Goal: Information Seeking & Learning: Learn about a topic

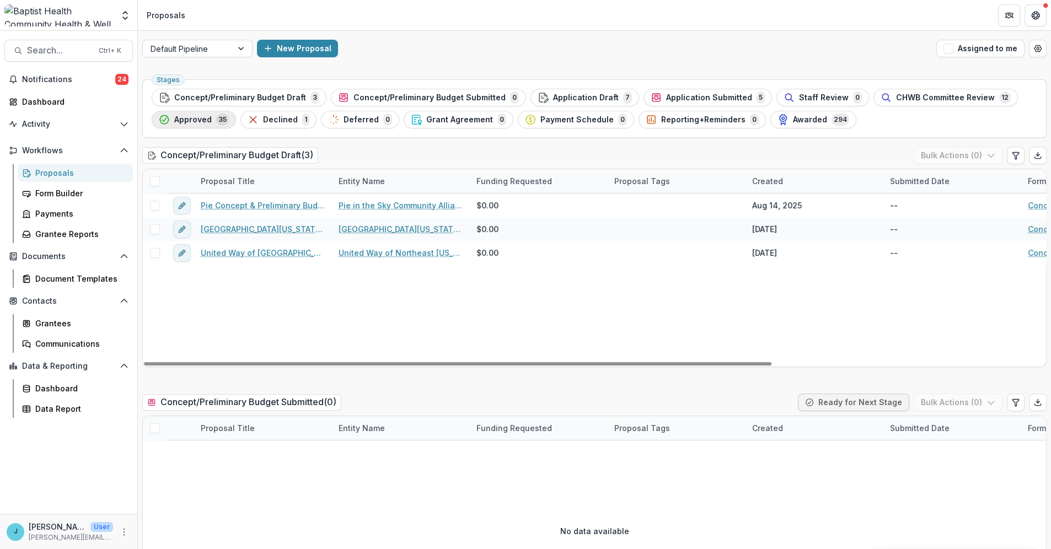
click at [198, 117] on span "Approved" at bounding box center [192, 119] width 37 height 9
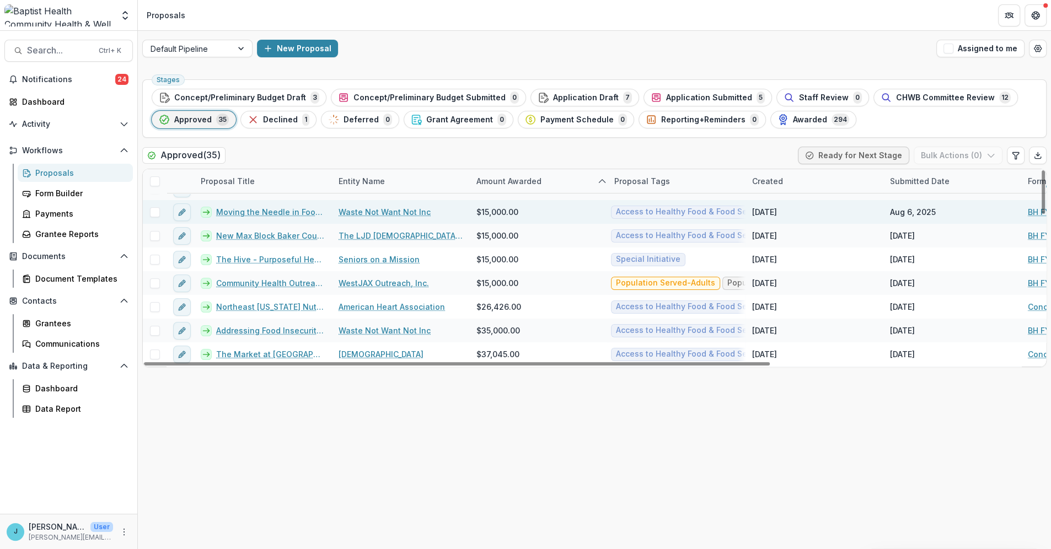
scroll to position [122, 0]
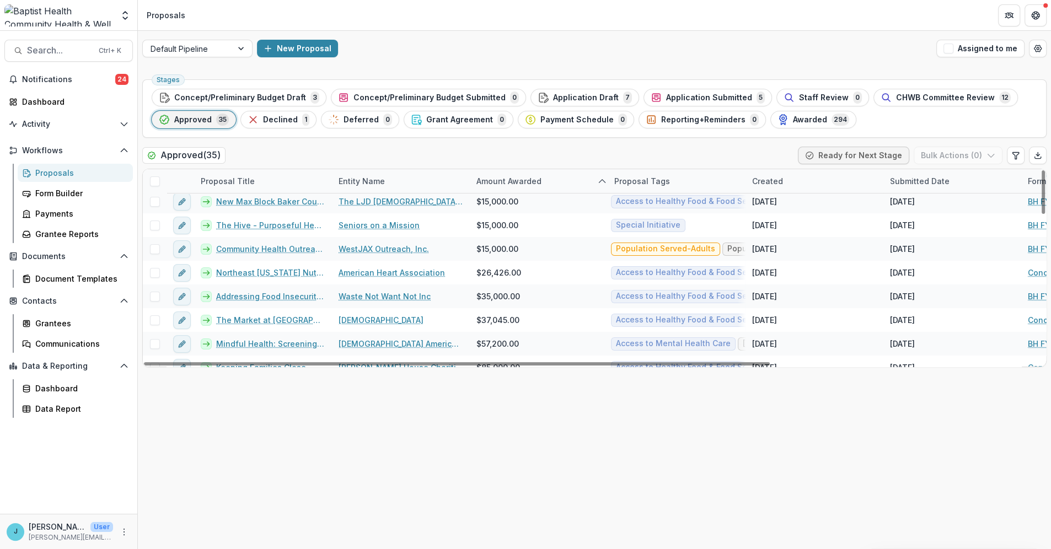
click at [367, 174] on div "Entity Name" at bounding box center [401, 181] width 138 height 24
click at [368, 230] on span "Sort Ascending" at bounding box center [383, 228] width 58 height 9
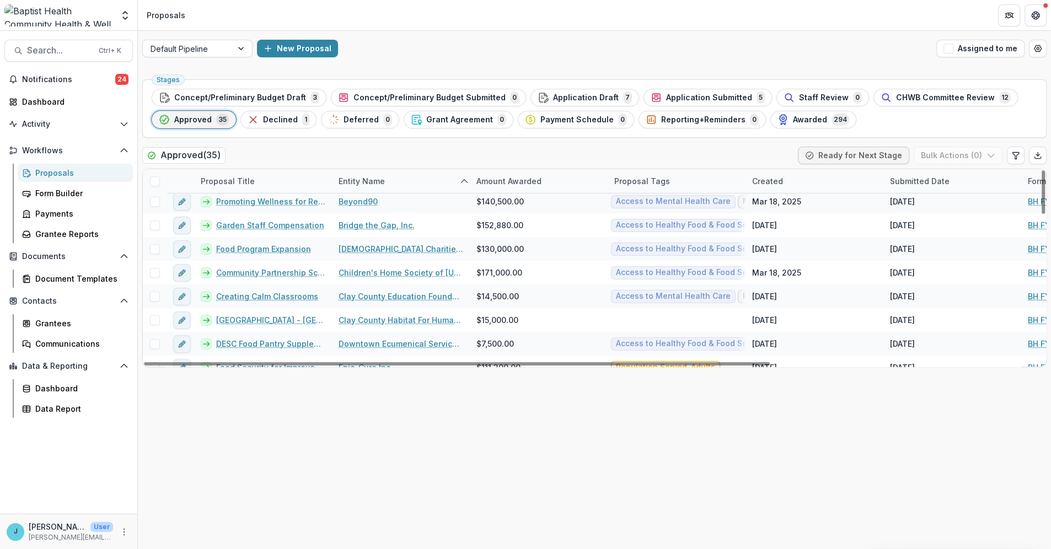
click at [393, 155] on div "Approved ( 35 ) Ready for Next Stage Bulk Actions ( 0 )" at bounding box center [594, 158] width 904 height 22
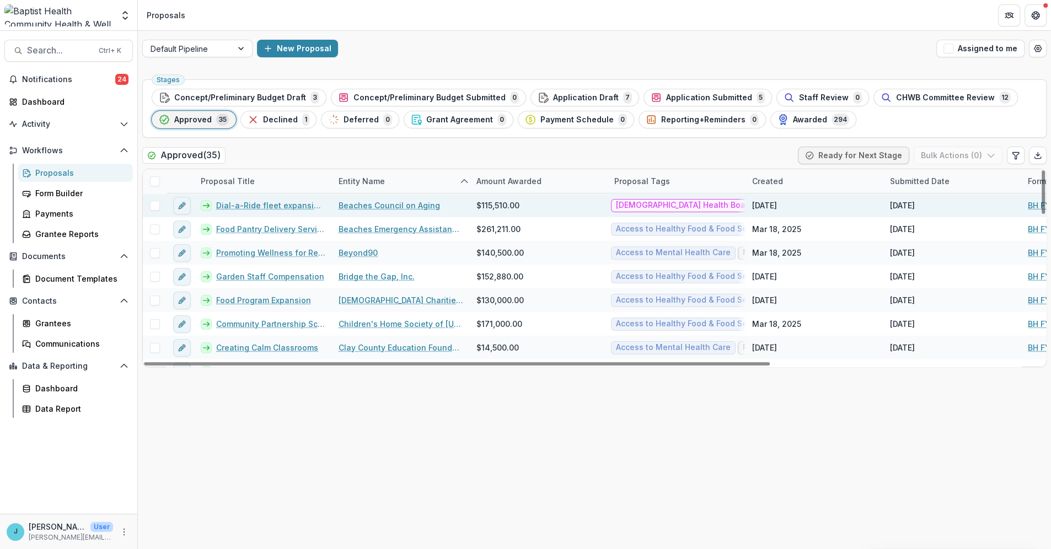
scroll to position [61, 0]
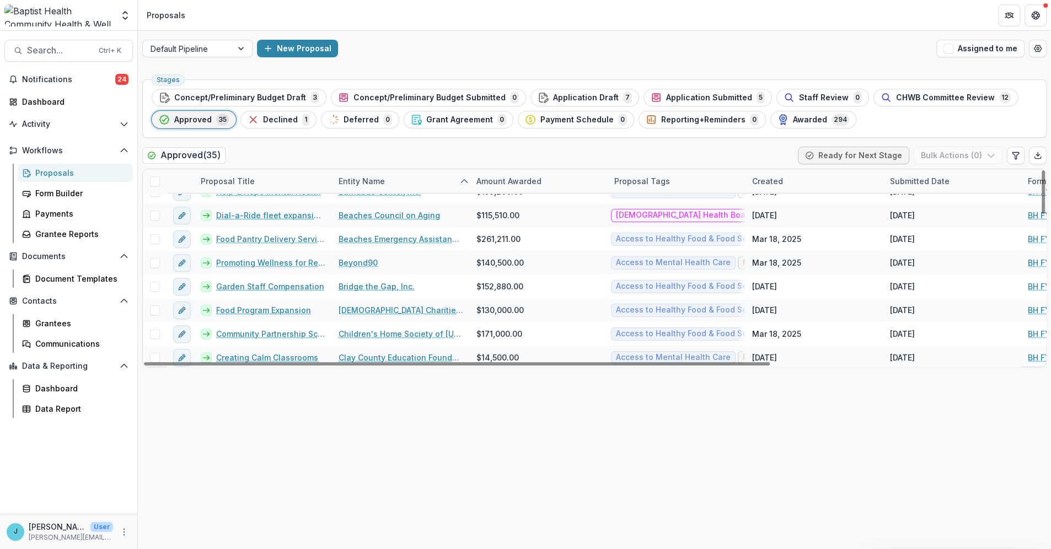
click at [363, 181] on div "Entity Name" at bounding box center [362, 181] width 60 height 12
click at [357, 227] on span "Sort Ascending" at bounding box center [383, 228] width 58 height 9
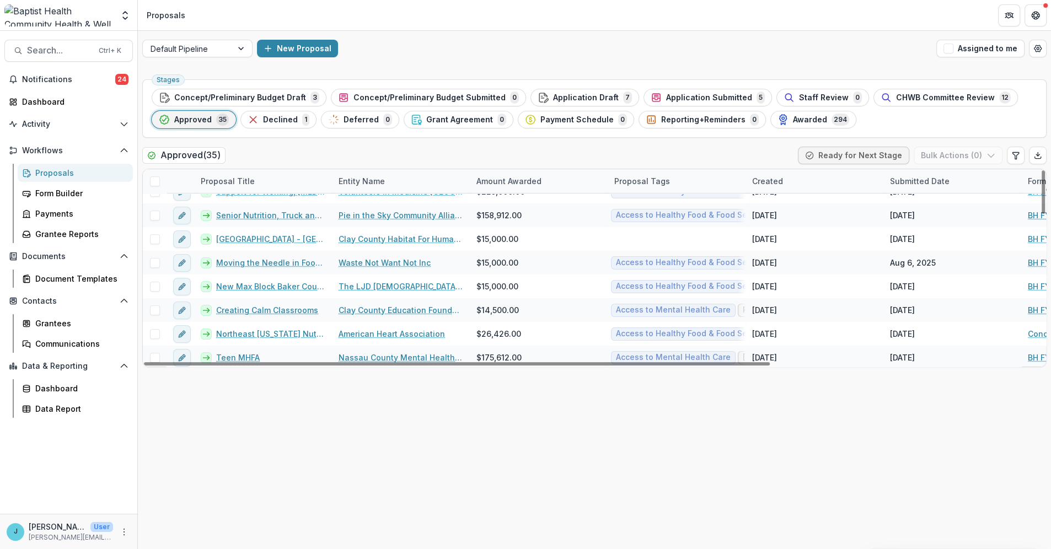
click at [377, 148] on div "Approved ( 35 ) Ready for Next Stage Bulk Actions ( 0 )" at bounding box center [594, 158] width 904 height 22
click at [348, 178] on div "Entity Name" at bounding box center [362, 181] width 60 height 12
click at [364, 226] on span "Sort Ascending" at bounding box center [383, 228] width 58 height 9
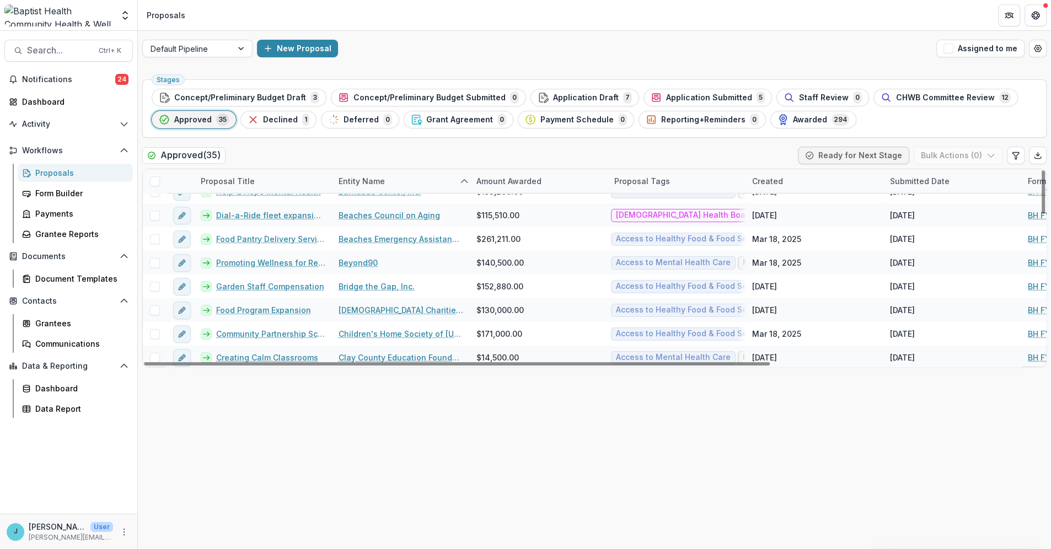
click at [401, 160] on div "Approved ( 35 ) Ready for Next Stage Bulk Actions ( 0 )" at bounding box center [594, 158] width 904 height 22
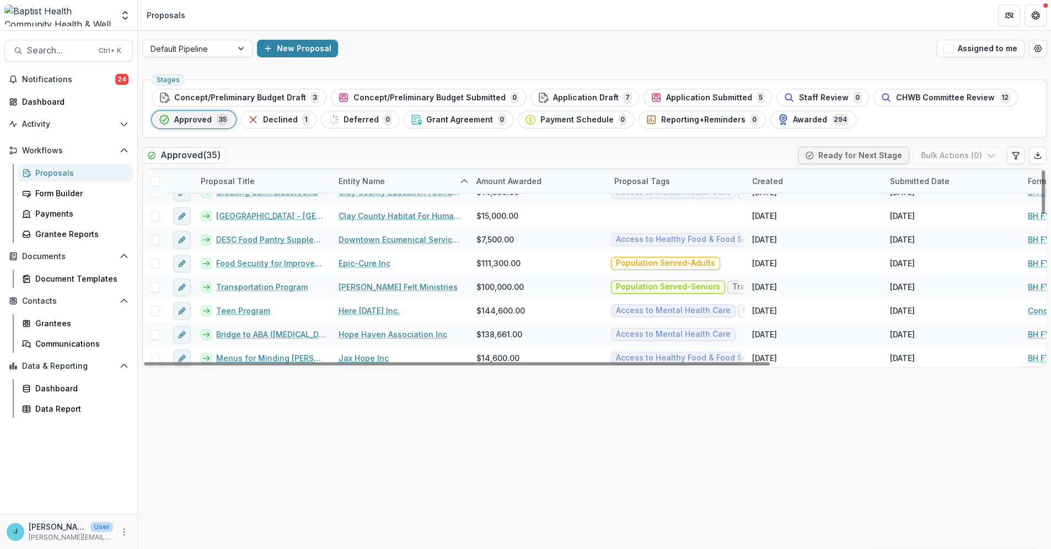
scroll to position [228, 0]
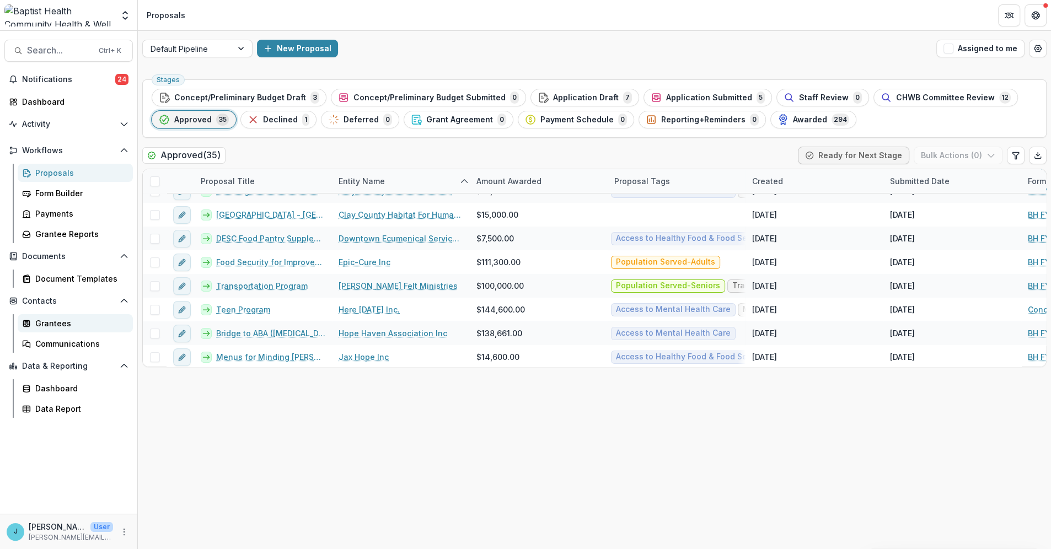
click at [59, 324] on div "Grantees" at bounding box center [79, 324] width 89 height 12
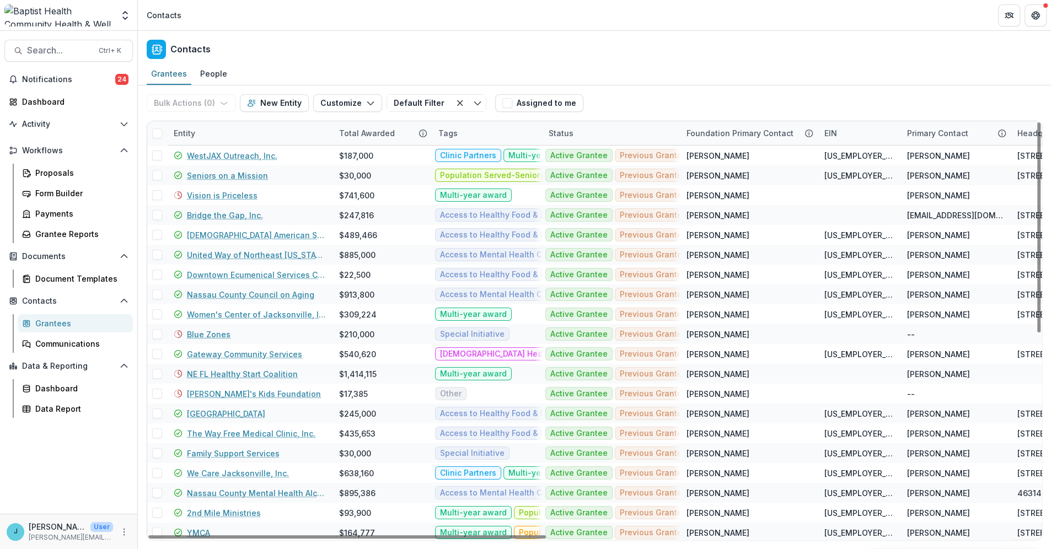
click at [200, 137] on div "Entity" at bounding box center [184, 133] width 35 height 12
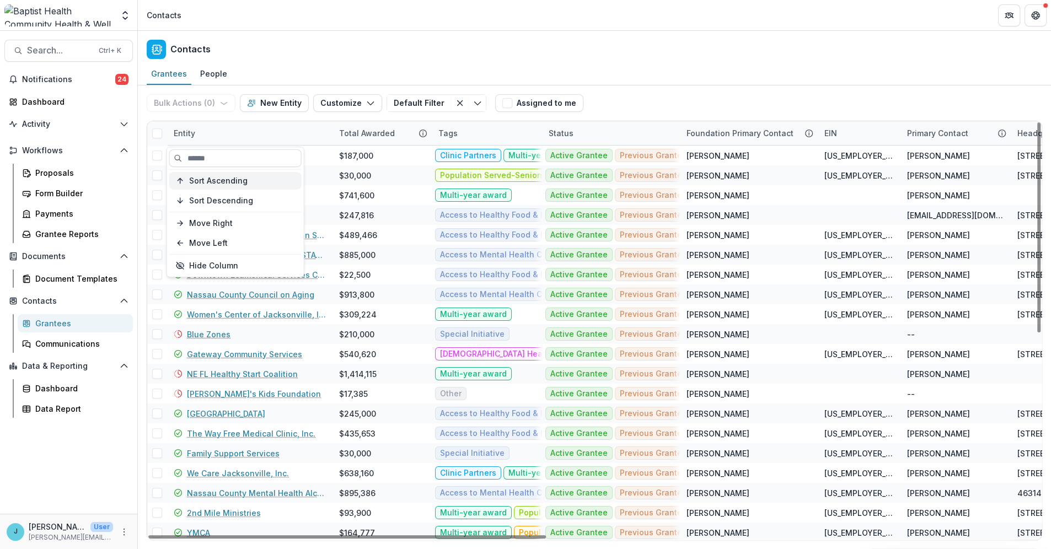
click at [207, 177] on span "Sort Ascending" at bounding box center [218, 180] width 58 height 9
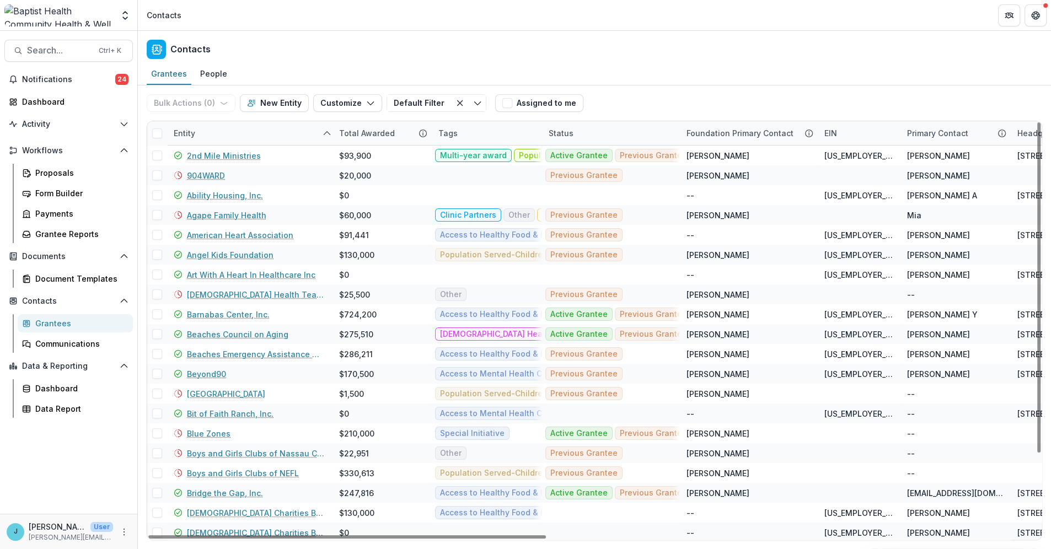
click at [355, 38] on div "Contacts" at bounding box center [594, 47] width 913 height 33
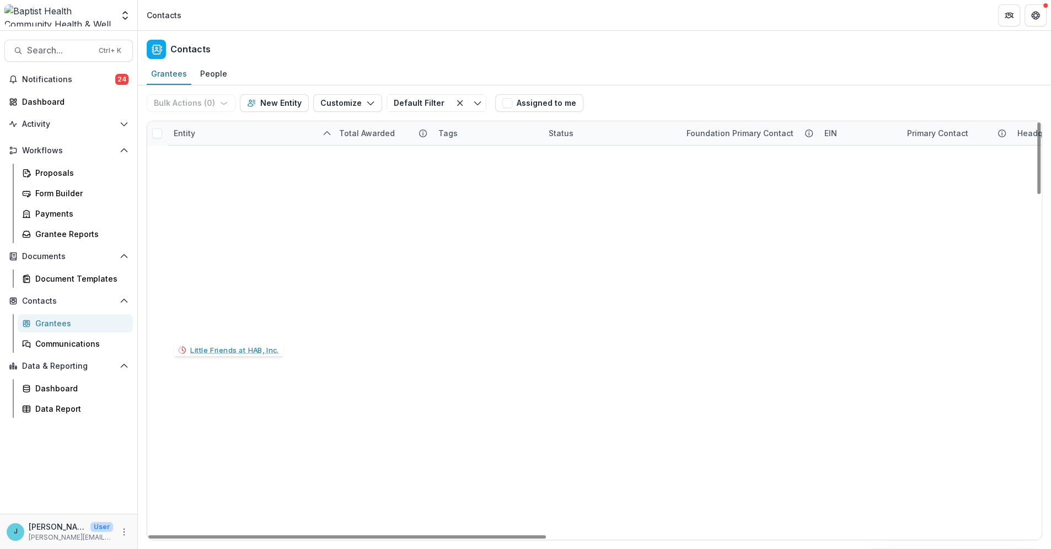
scroll to position [1386, 0]
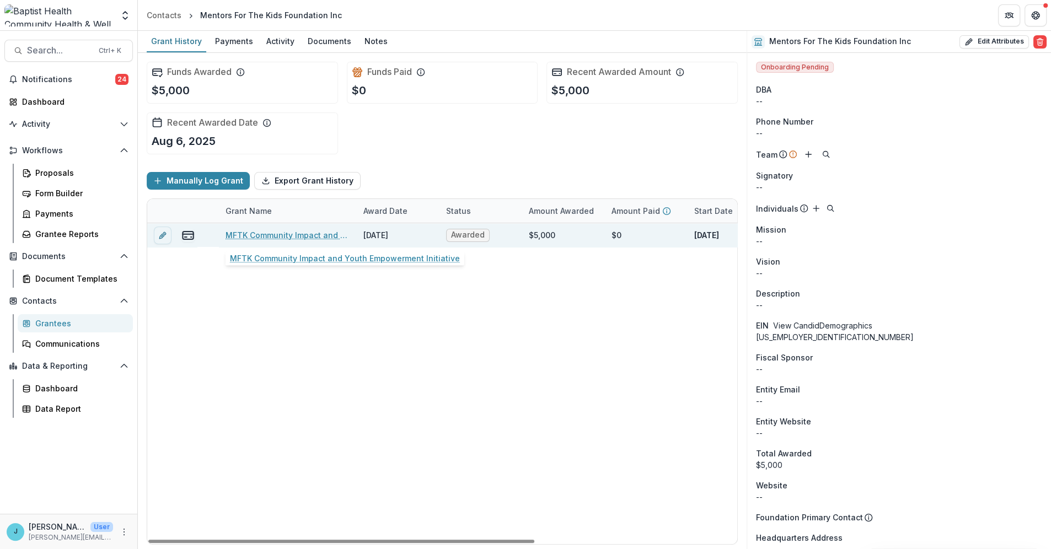
click at [299, 234] on link "MFTK Community Impact and Youth Empowerment Initiative" at bounding box center [288, 235] width 125 height 12
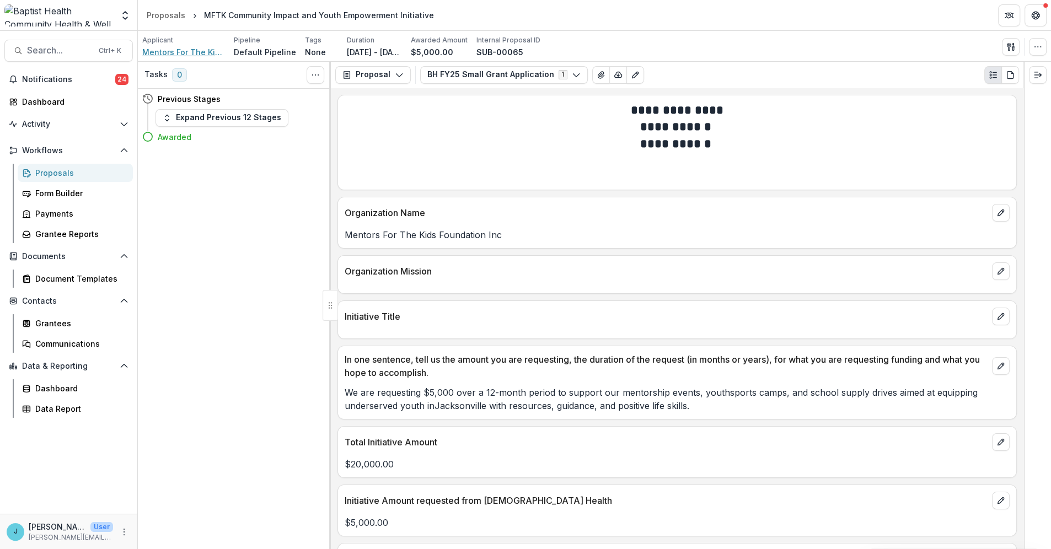
click at [171, 51] on span "Mentors For The Kids Foundation Inc" at bounding box center [183, 52] width 83 height 12
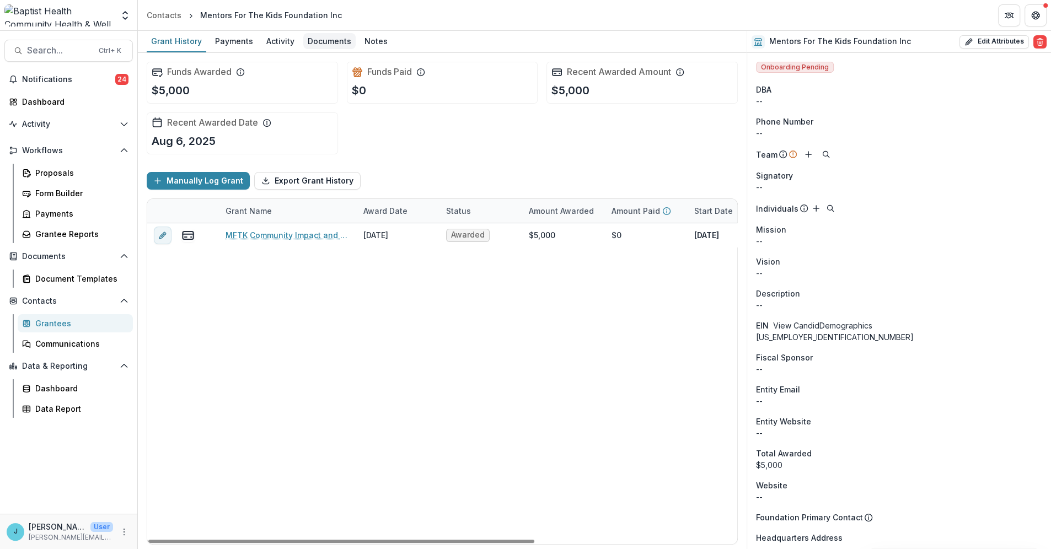
click at [318, 41] on div "Documents" at bounding box center [329, 41] width 52 height 16
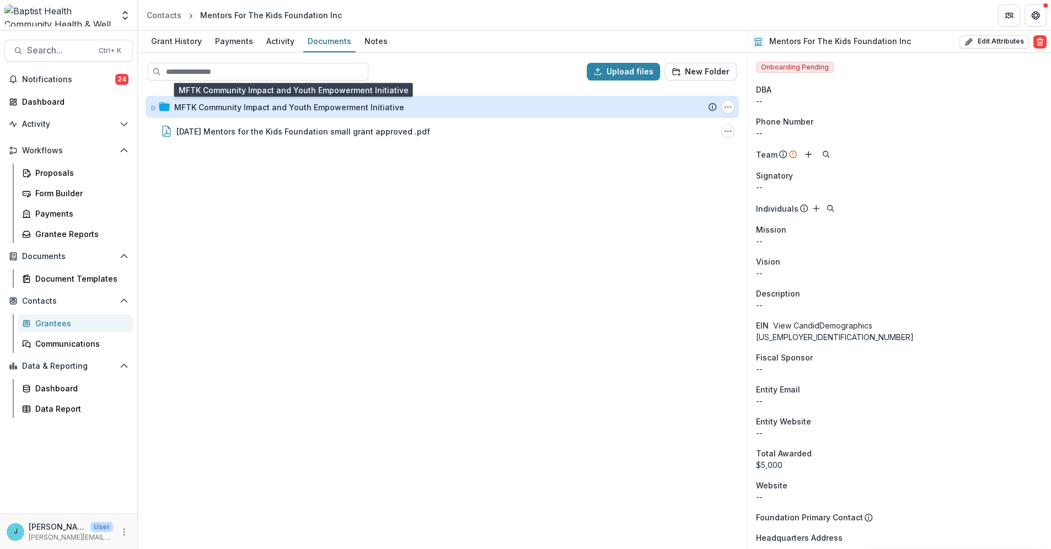
click at [290, 106] on div "MFTK Community Impact and Youth Empowerment Initiative" at bounding box center [289, 107] width 230 height 12
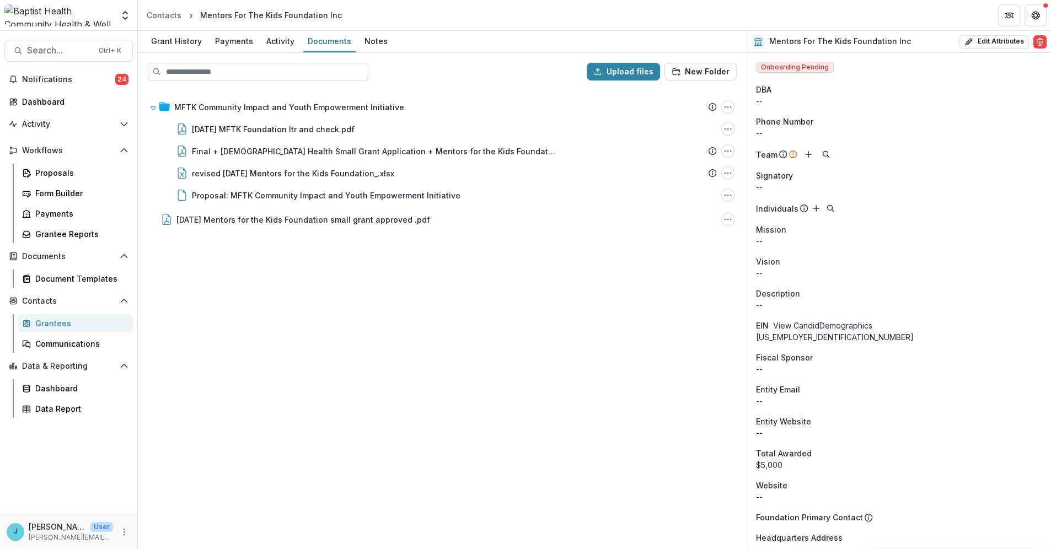
click at [50, 324] on div "Grantees" at bounding box center [79, 324] width 89 height 12
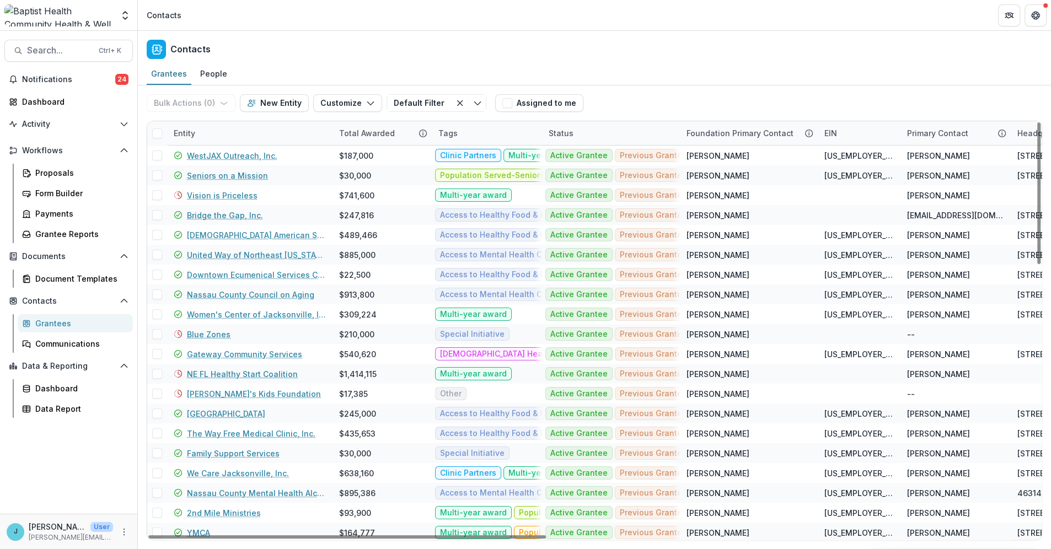
click at [213, 137] on div "Entity" at bounding box center [249, 133] width 165 height 24
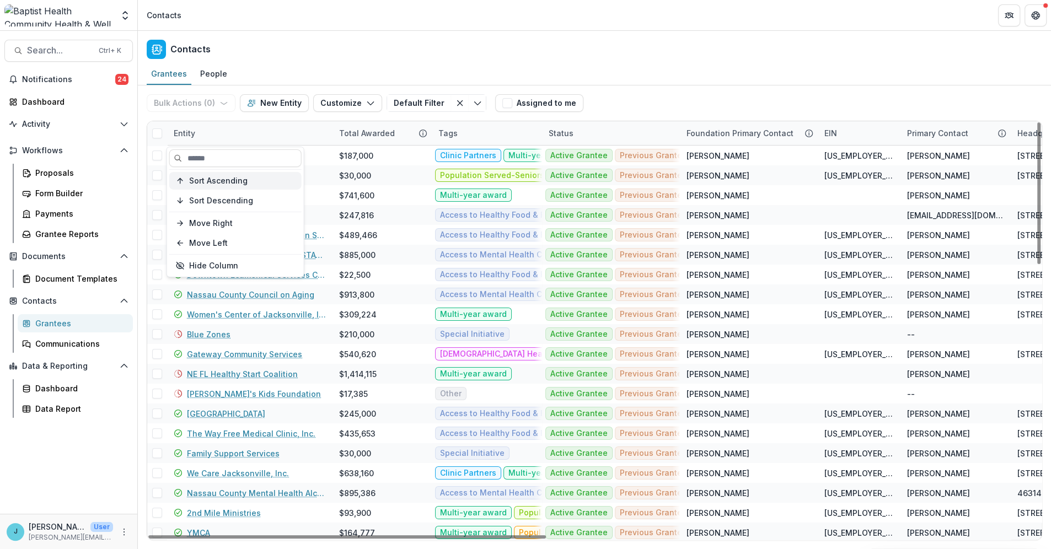
click at [235, 183] on span "Sort Ascending" at bounding box center [218, 180] width 58 height 9
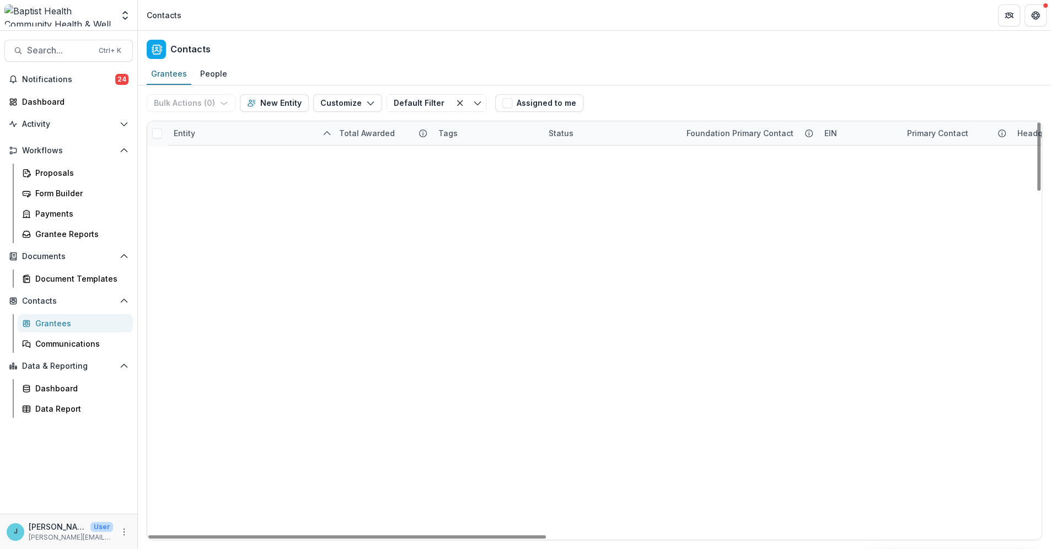
click at [417, 9] on header "Contacts" at bounding box center [594, 15] width 913 height 30
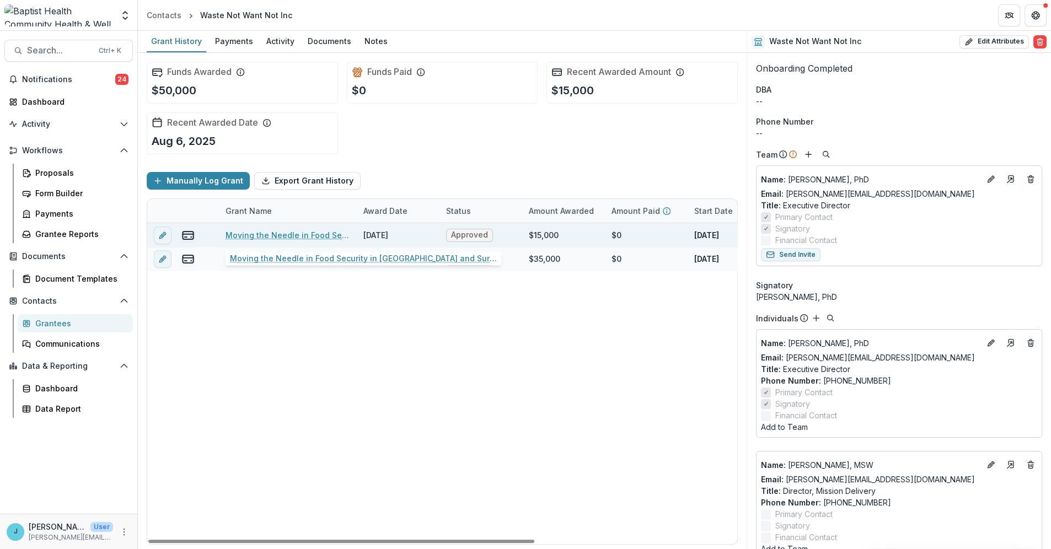
click at [303, 236] on link "Moving the Needle in Food Security in [GEOGRAPHIC_DATA] and Surrounding Counties" at bounding box center [288, 235] width 125 height 12
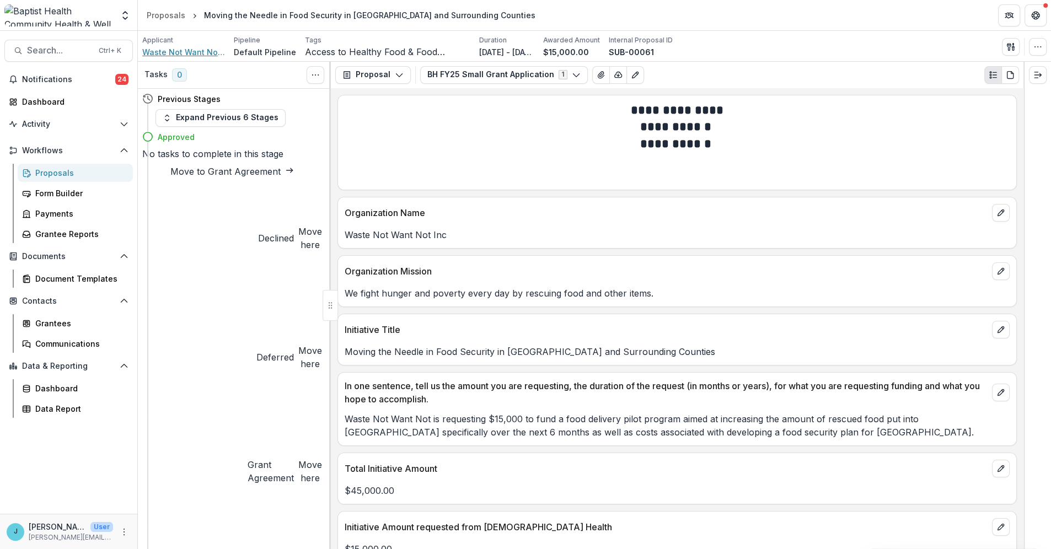
click at [207, 55] on span "Waste Not Want Not Inc" at bounding box center [183, 52] width 83 height 12
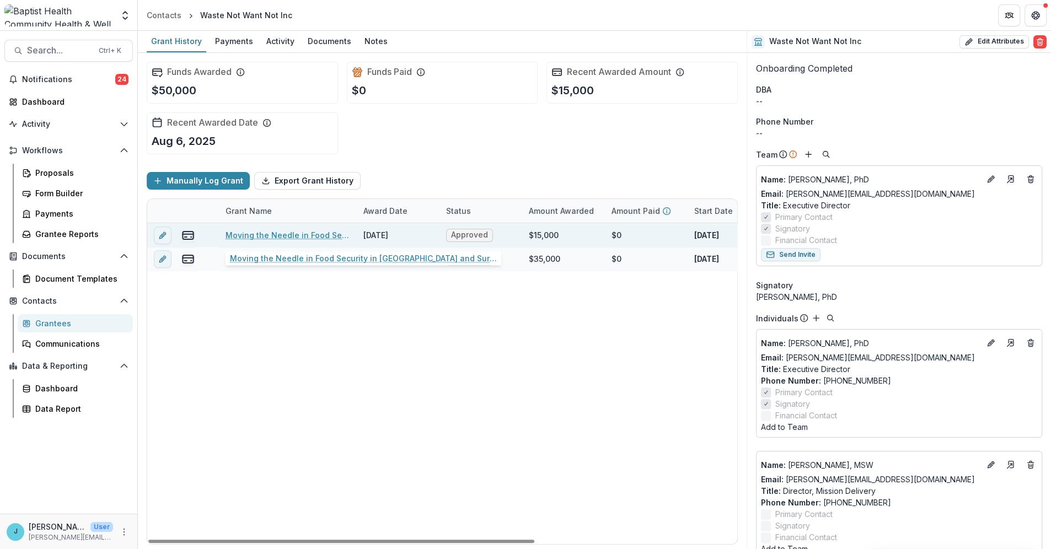
click at [293, 233] on link "Moving the Needle in Food Security in [GEOGRAPHIC_DATA] and Surrounding Counties" at bounding box center [288, 235] width 125 height 12
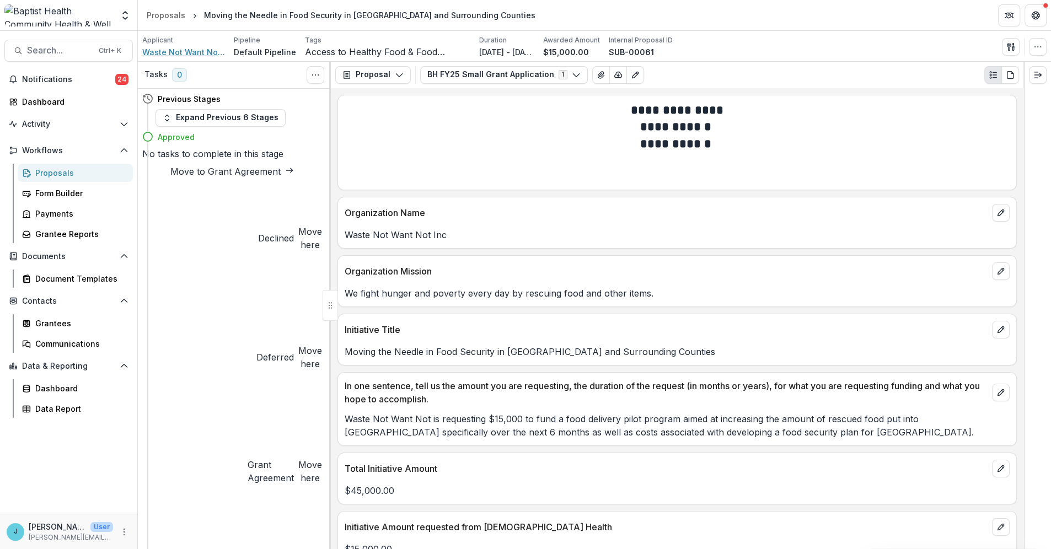
click at [184, 51] on span "Waste Not Want Not Inc" at bounding box center [183, 52] width 83 height 12
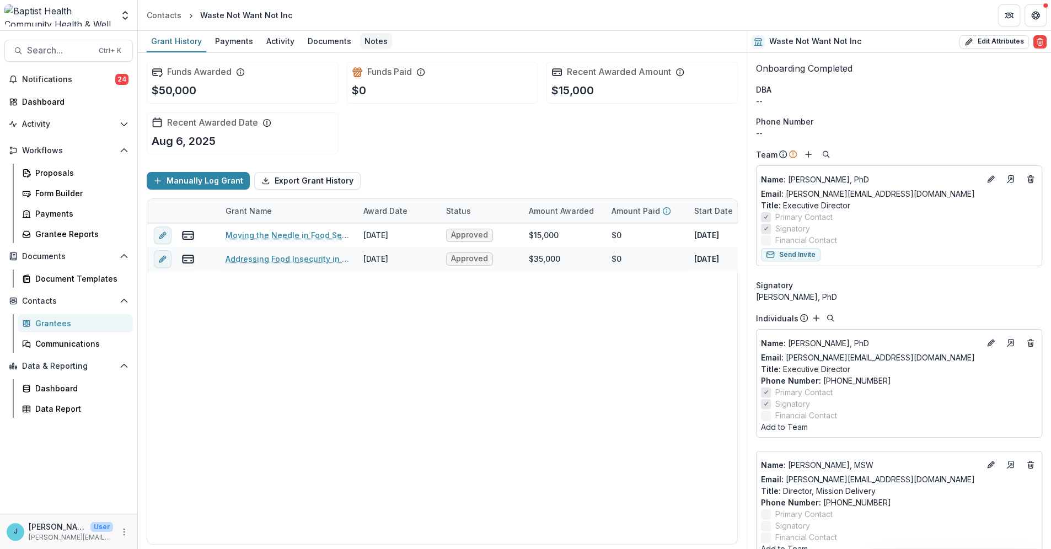
click at [363, 38] on div "Notes" at bounding box center [376, 41] width 32 height 16
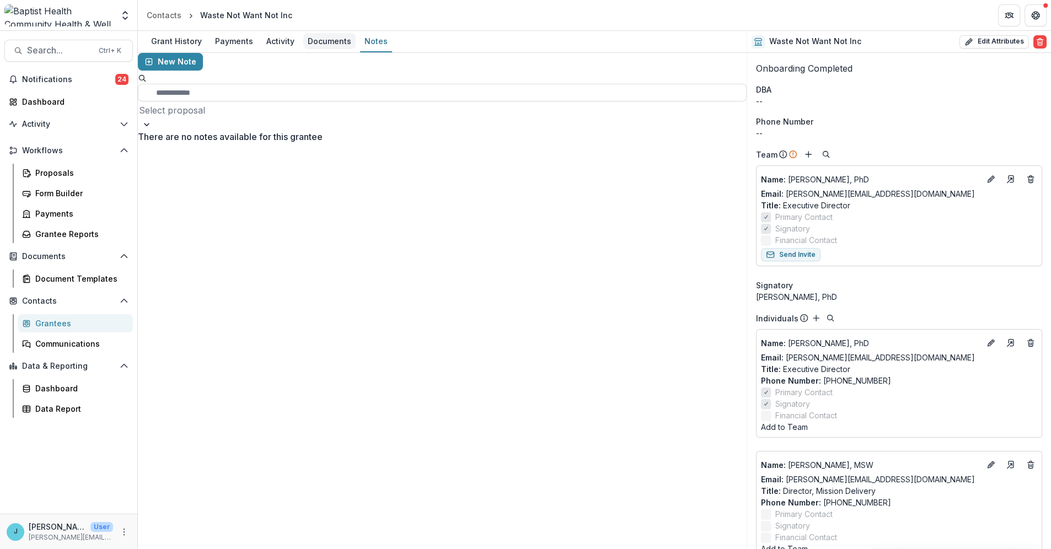
click at [325, 41] on div "Documents" at bounding box center [329, 41] width 52 height 16
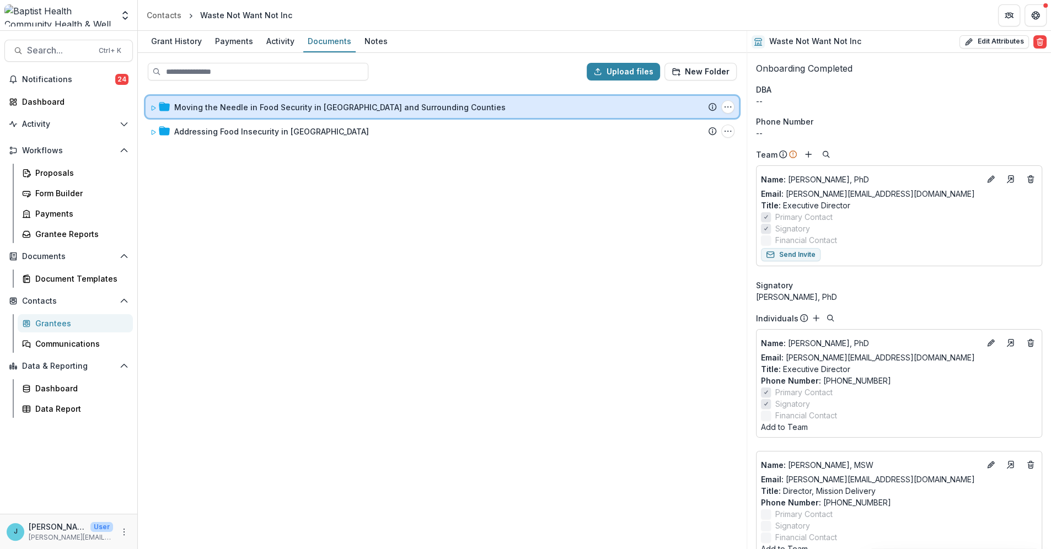
click at [154, 105] on icon at bounding box center [153, 108] width 7 height 7
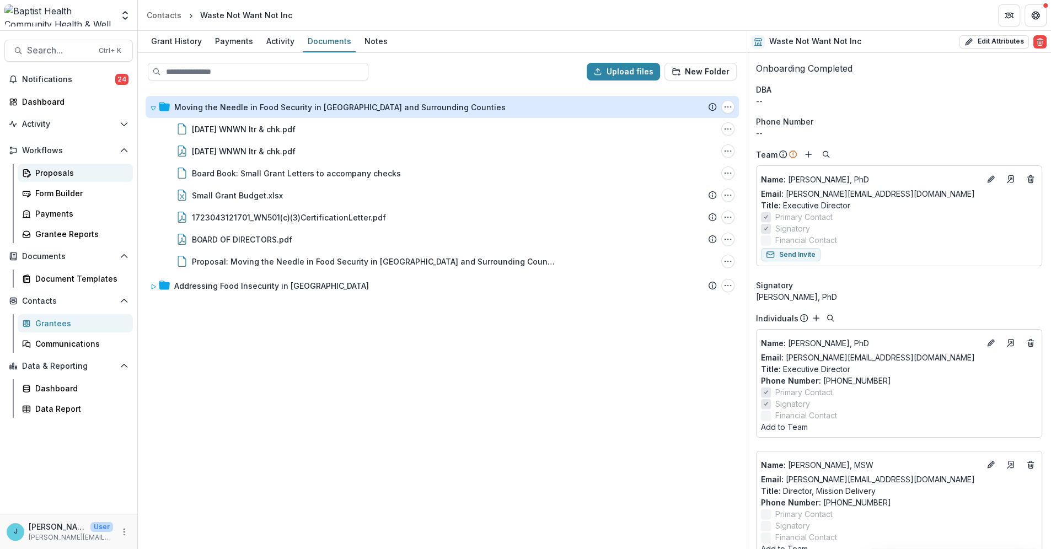
click at [57, 169] on div "Proposals" at bounding box center [79, 173] width 89 height 12
